Goal: Task Accomplishment & Management: Complete application form

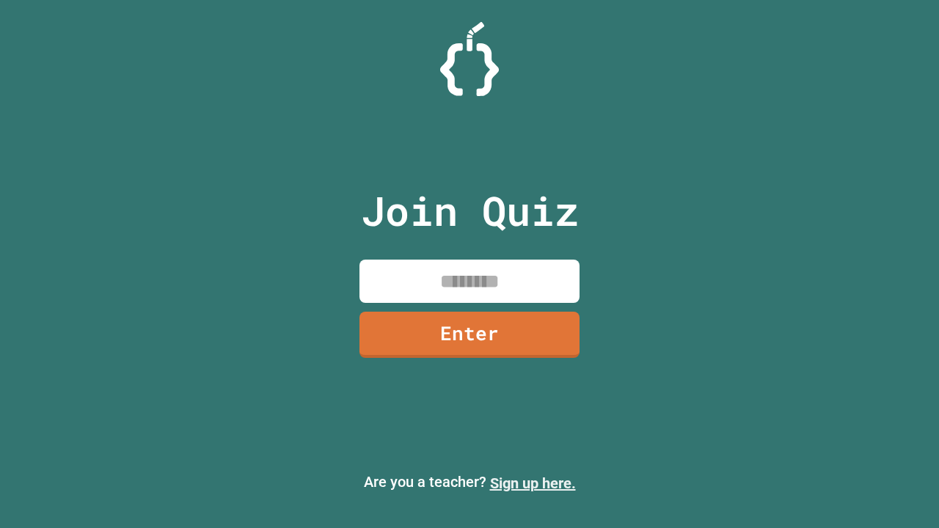
click at [533, 484] on link "Sign up here." at bounding box center [533, 484] width 86 height 18
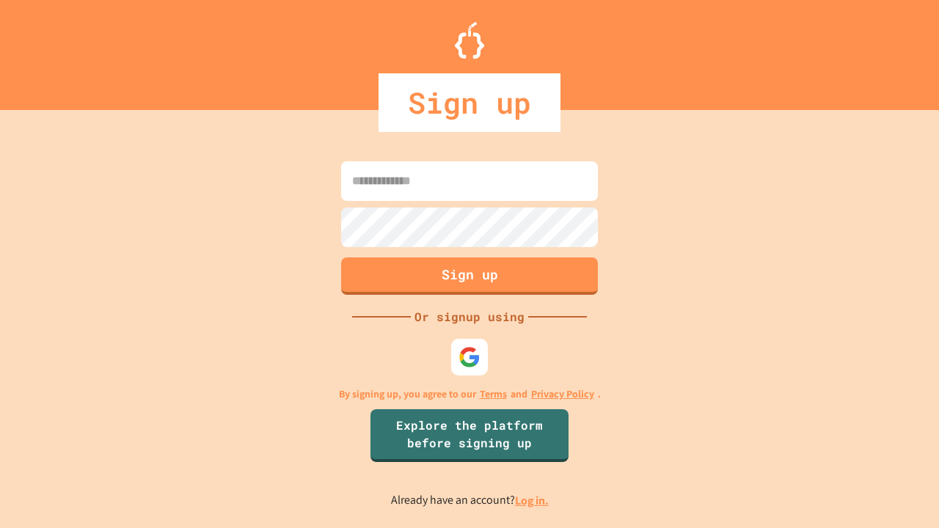
click at [533, 500] on link "Log in." at bounding box center [532, 500] width 34 height 15
